Goal: Information Seeking & Learning: Learn about a topic

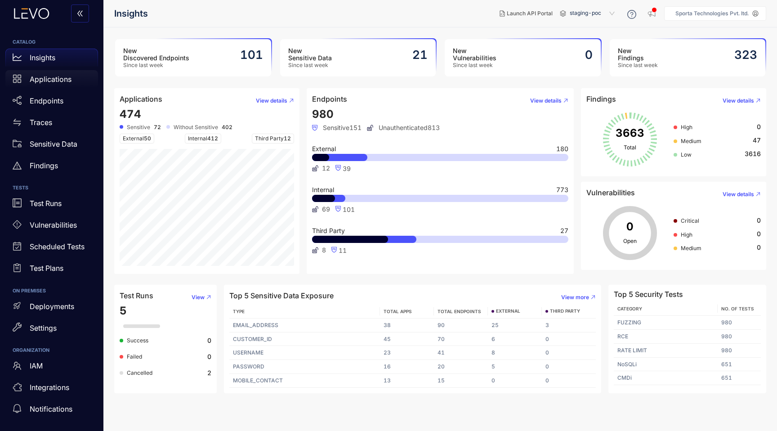
click at [50, 78] on p "Applications" at bounding box center [51, 79] width 42 height 8
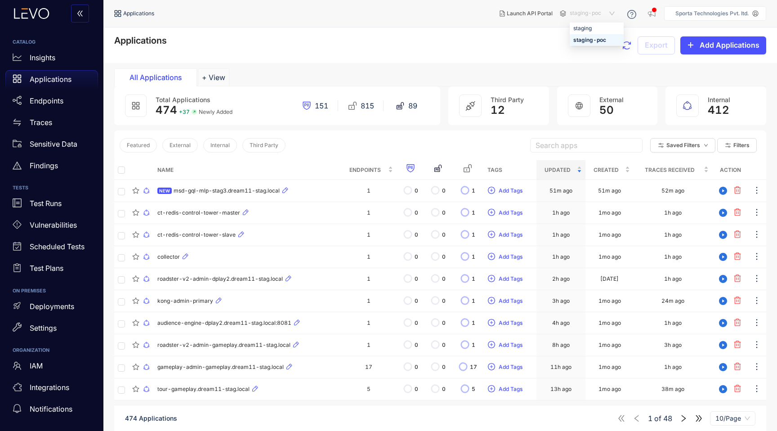
click at [607, 14] on span "staging-poc" at bounding box center [593, 13] width 47 height 14
click at [598, 24] on div "staging" at bounding box center [596, 28] width 47 height 10
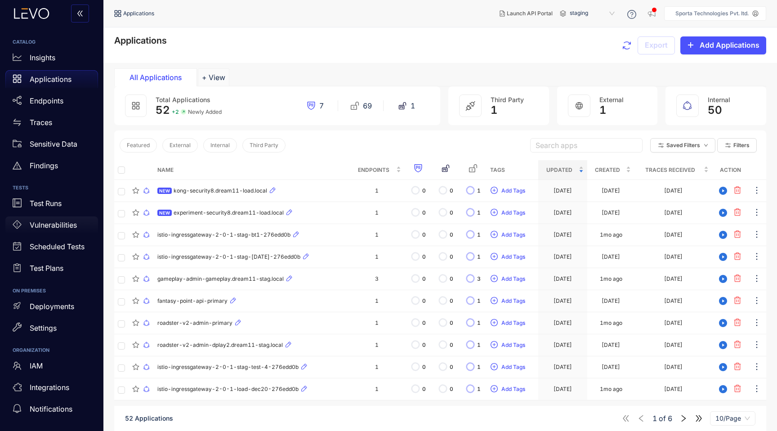
click at [44, 221] on div "Vulnerabilities" at bounding box center [51, 225] width 93 height 18
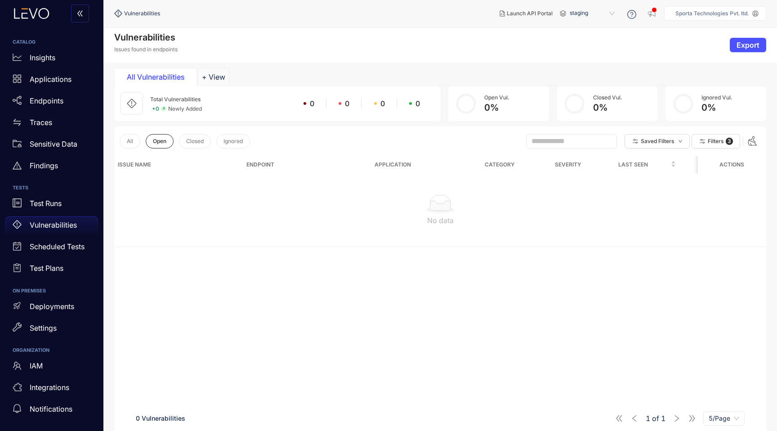
click at [603, 12] on span "staging" at bounding box center [593, 13] width 47 height 14
click at [587, 38] on div "staging-poc" at bounding box center [596, 40] width 47 height 10
click at [133, 142] on button "All" at bounding box center [130, 141] width 21 height 14
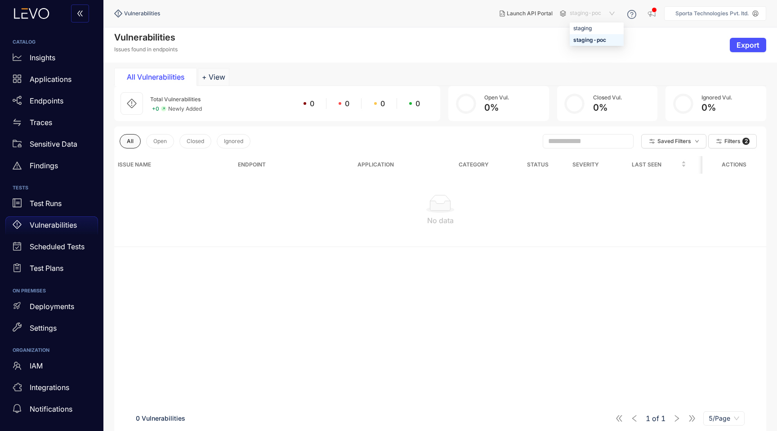
click at [588, 8] on span "staging-poc" at bounding box center [593, 13] width 47 height 14
click at [588, 30] on div "staging" at bounding box center [596, 28] width 47 height 10
click at [62, 160] on div "Findings" at bounding box center [51, 165] width 93 height 18
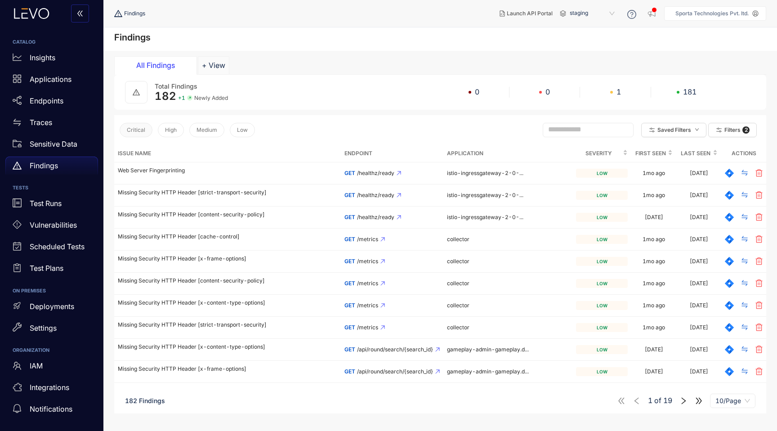
click at [137, 134] on button "Critical" at bounding box center [136, 130] width 33 height 14
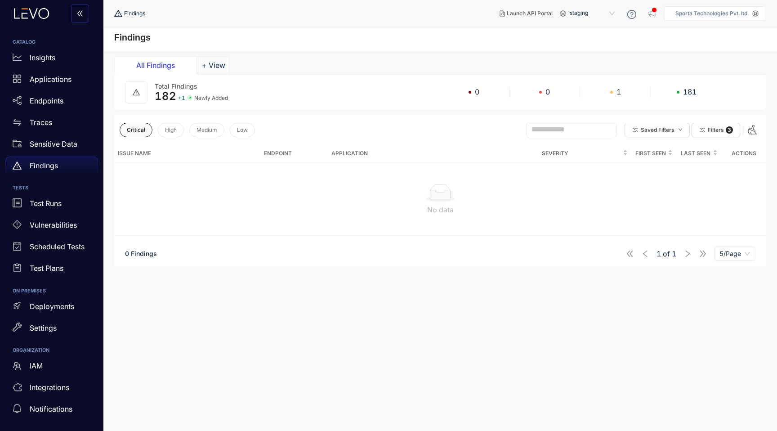
click at [596, 17] on span "staging" at bounding box center [593, 13] width 47 height 14
click at [590, 41] on div "staging-poc" at bounding box center [596, 40] width 47 height 10
click at [136, 133] on button "Critical" at bounding box center [136, 130] width 33 height 14
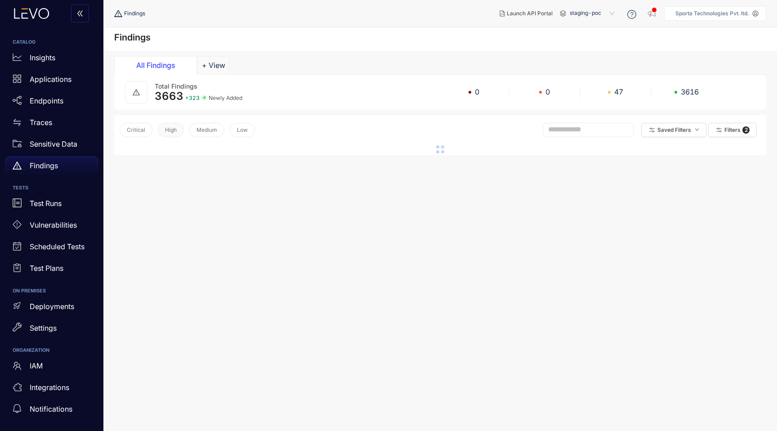
click at [161, 133] on button "High" at bounding box center [171, 130] width 26 height 14
click at [155, 134] on div "Critical High Medium Low" at bounding box center [187, 130] width 135 height 19
click at [174, 133] on button "High" at bounding box center [171, 130] width 26 height 14
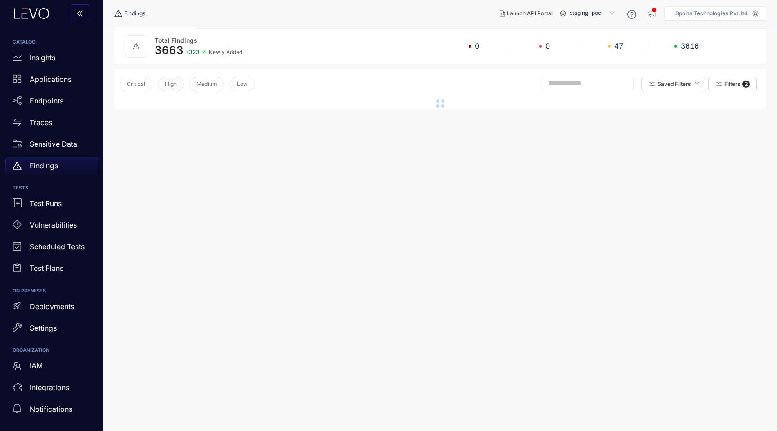
scroll to position [52, 0]
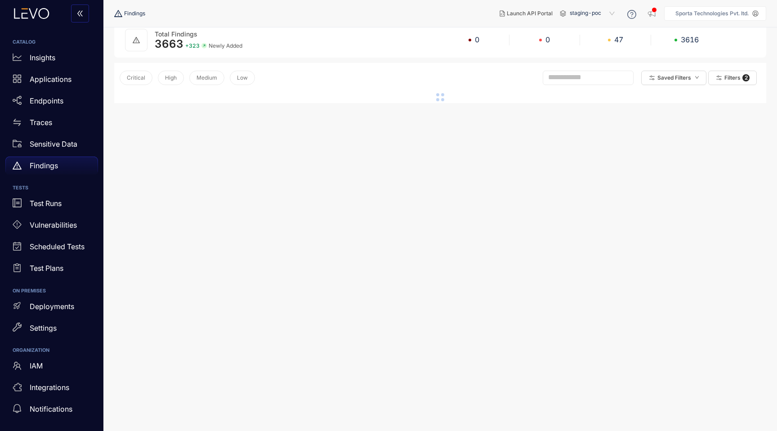
click at [55, 164] on p "Findings" at bounding box center [44, 165] width 28 height 8
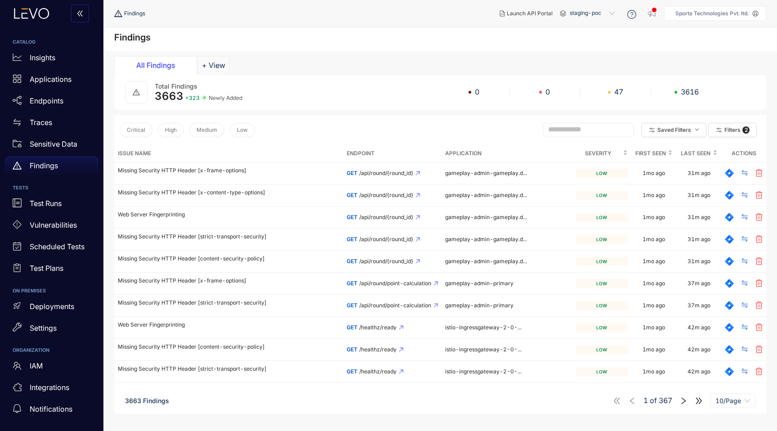
click at [572, 127] on input "text" at bounding box center [584, 129] width 72 height 8
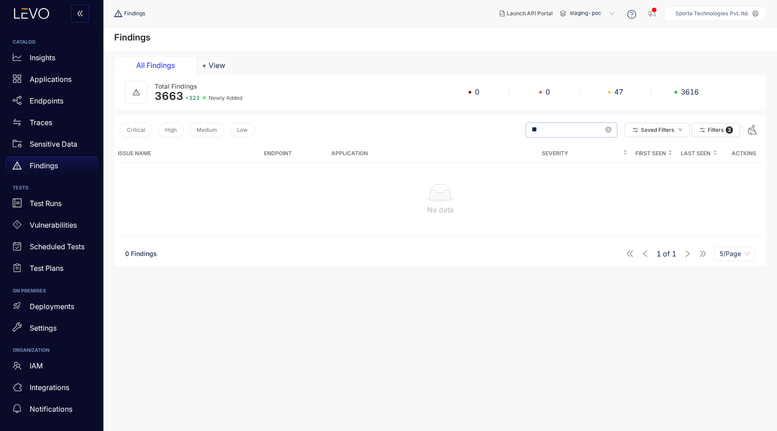
type input "*"
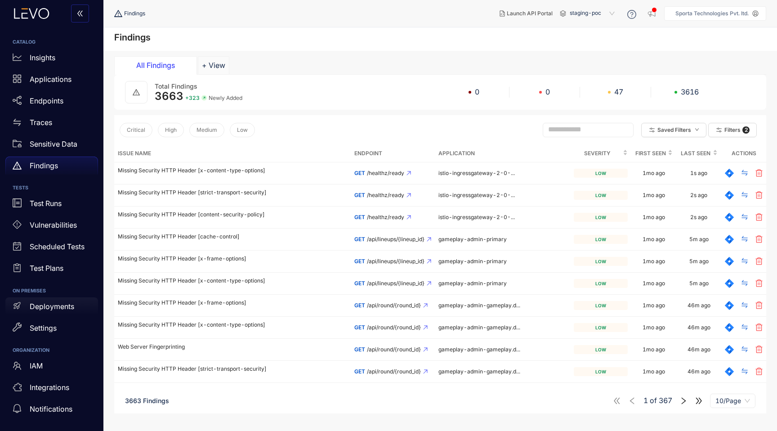
click at [62, 303] on p "Deployments" at bounding box center [52, 306] width 45 height 8
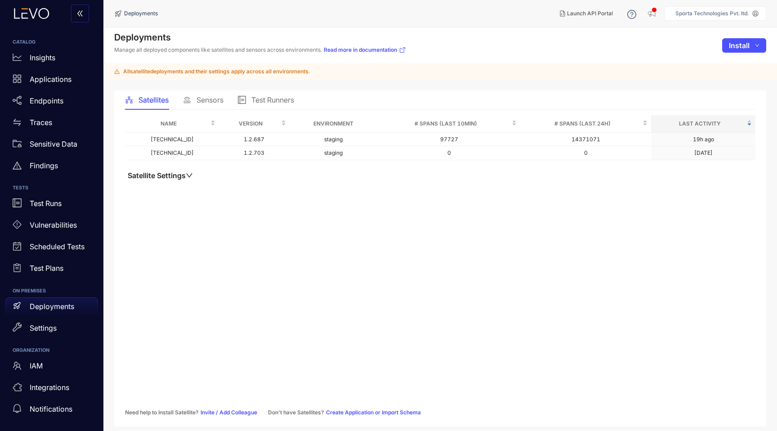
click at [190, 177] on icon "down" at bounding box center [189, 175] width 7 height 7
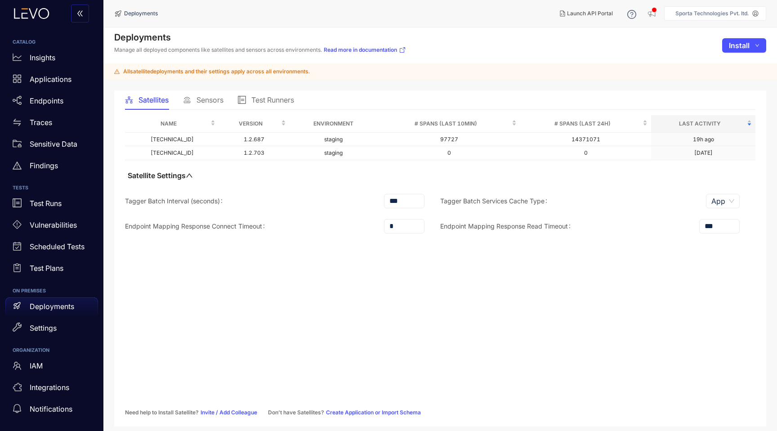
click at [719, 203] on span "App" at bounding box center [722, 200] width 23 height 13
click at [651, 217] on div "Tagger Batch Services Cache Type App app scope App Scope" at bounding box center [597, 206] width 315 height 25
click at [196, 97] on span "Sensors" at bounding box center [209, 100] width 27 height 8
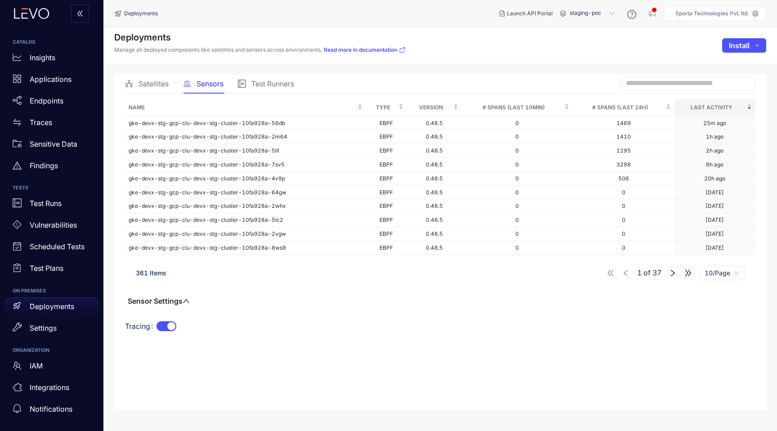
click at [293, 85] on span "Test Runners" at bounding box center [272, 84] width 43 height 8
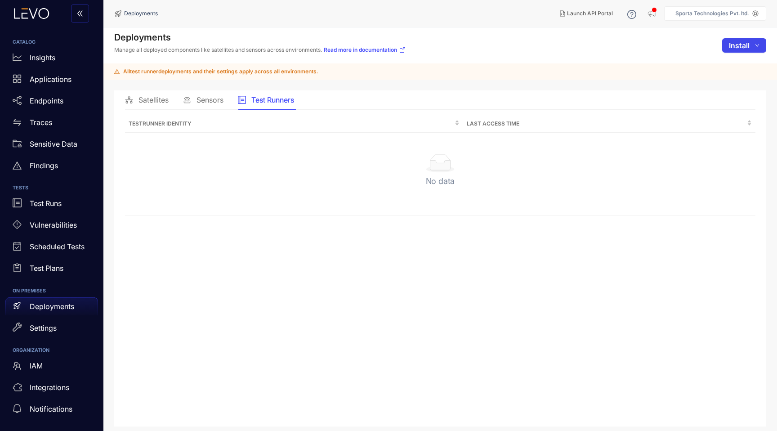
click at [749, 46] on span "Install" at bounding box center [739, 45] width 21 height 8
click at [753, 41] on button "Install" at bounding box center [744, 45] width 44 height 14
click at [740, 94] on span "Test Runner" at bounding box center [739, 93] width 39 height 10
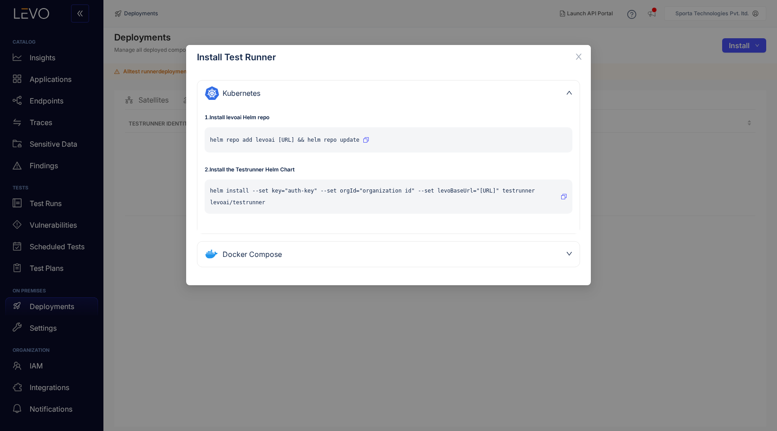
click at [571, 88] on div "Kubernetes" at bounding box center [388, 92] width 382 height 25
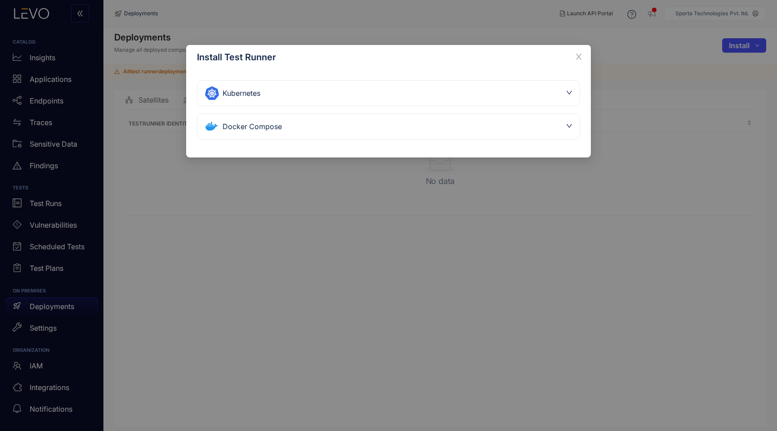
click at [569, 125] on icon "down" at bounding box center [569, 126] width 6 height 6
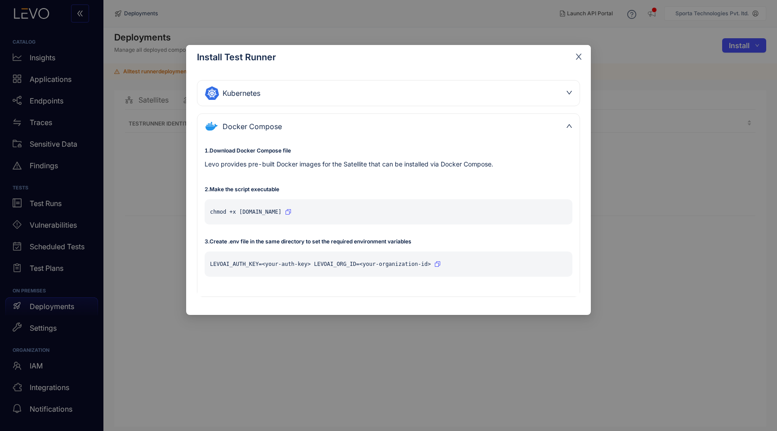
click at [576, 60] on icon "close" at bounding box center [579, 57] width 8 height 8
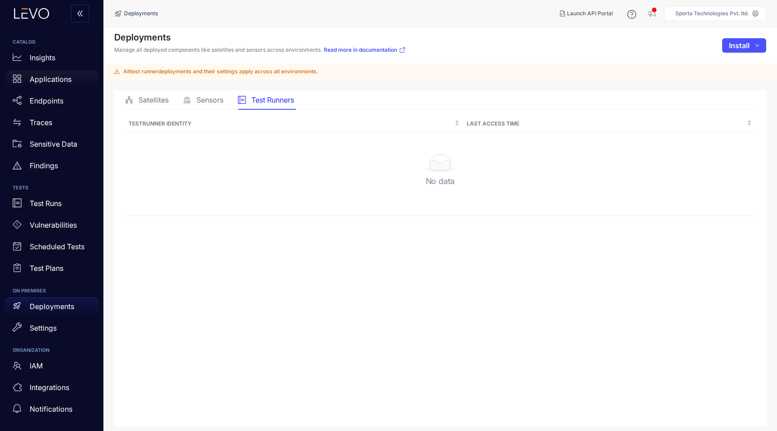
click at [51, 76] on p "Applications" at bounding box center [51, 79] width 42 height 8
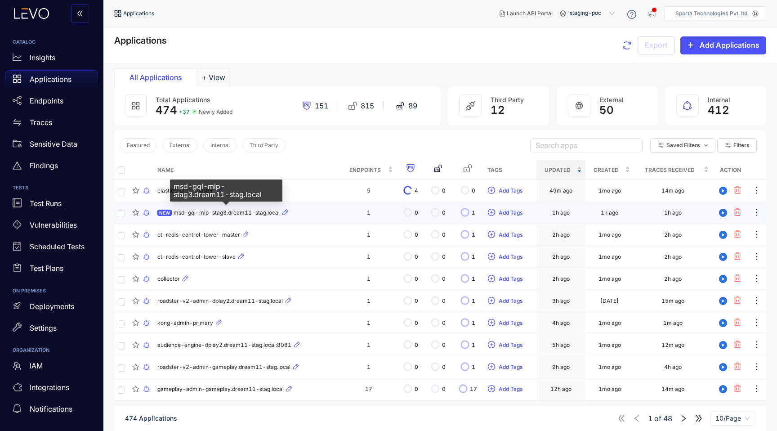
click at [238, 215] on span "msd-gql-mlp-stag3.dream11-stag.local" at bounding box center [227, 213] width 106 height 6
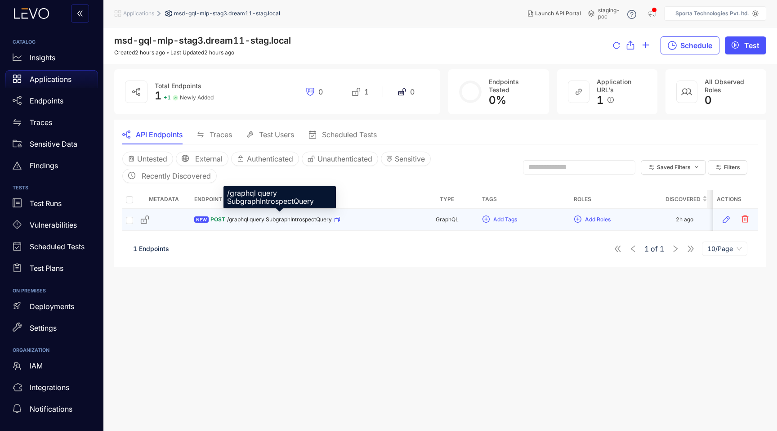
click at [268, 219] on span "/graphql query SubgraphIntrospectQuery" at bounding box center [279, 219] width 105 height 6
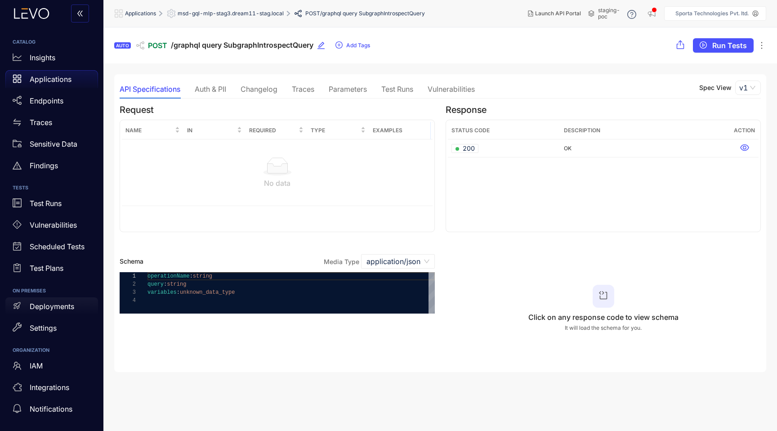
click at [75, 305] on div "Deployments" at bounding box center [51, 306] width 93 height 18
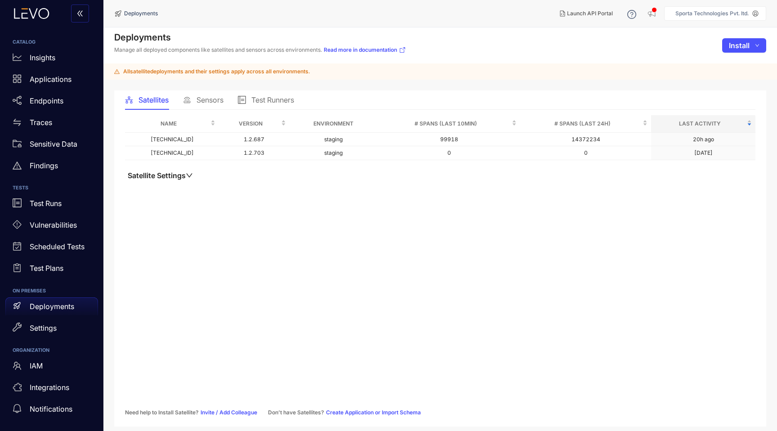
click at [169, 177] on button "Satellite Settings" at bounding box center [160, 175] width 71 height 9
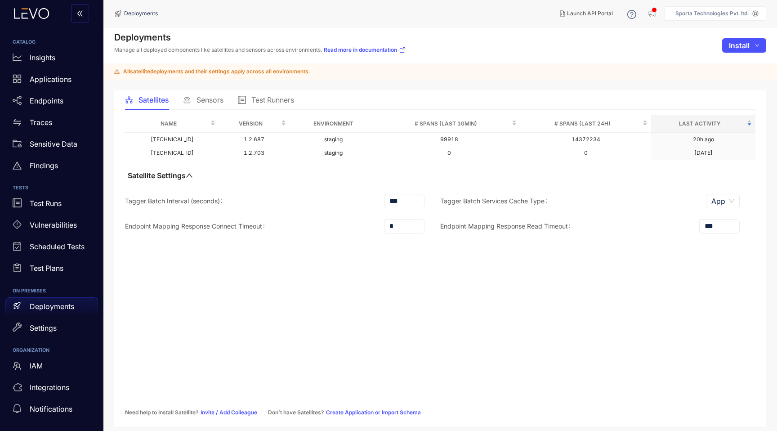
click at [219, 103] on span "Sensors" at bounding box center [209, 100] width 27 height 8
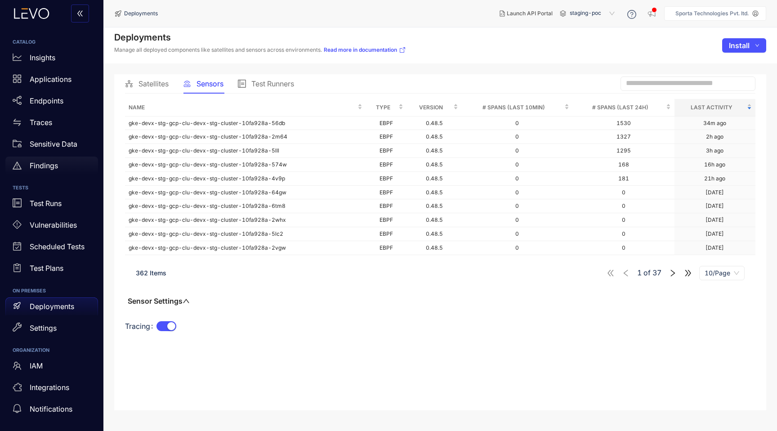
click at [64, 161] on div "Findings" at bounding box center [51, 165] width 93 height 18
